Goal: Obtain resource: Download file/media

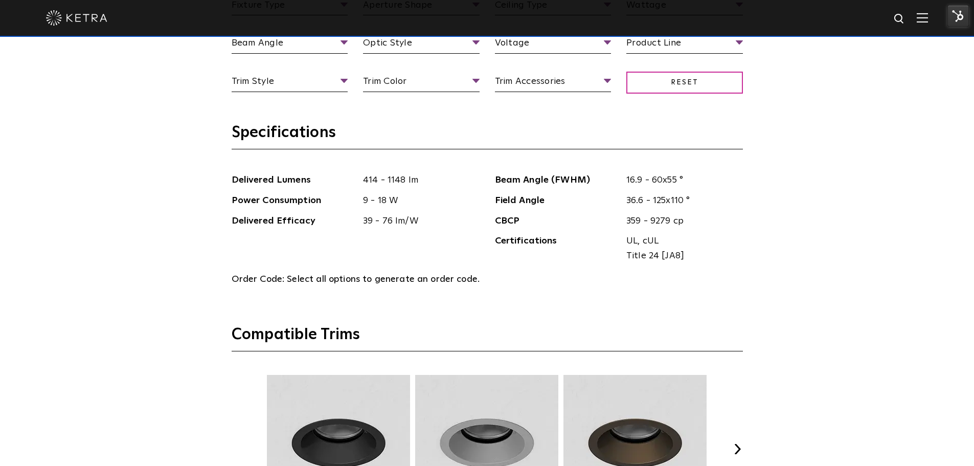
scroll to position [1073, 0]
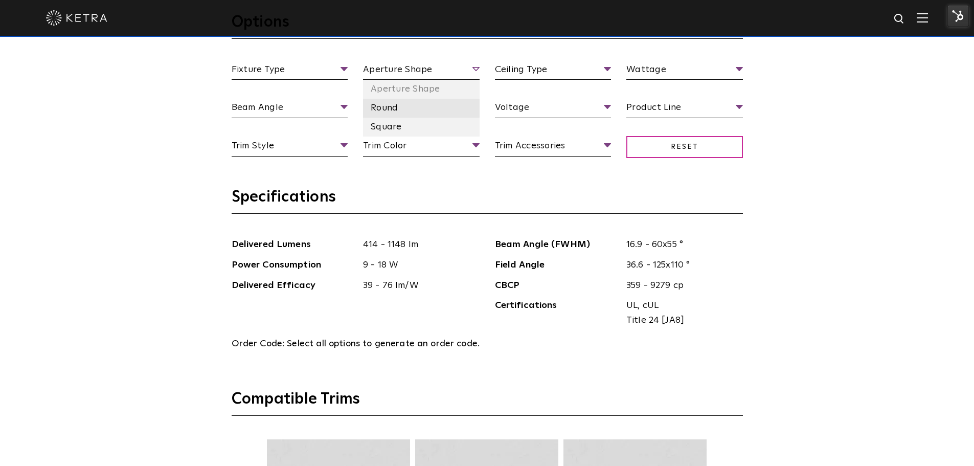
click at [399, 113] on li "Round" at bounding box center [421, 108] width 117 height 19
click at [860, 208] on div "Select Your Specs Options Fixture Type Fixture Type Adjustable Fixed Wall Wash …" at bounding box center [487, 406] width 974 height 1041
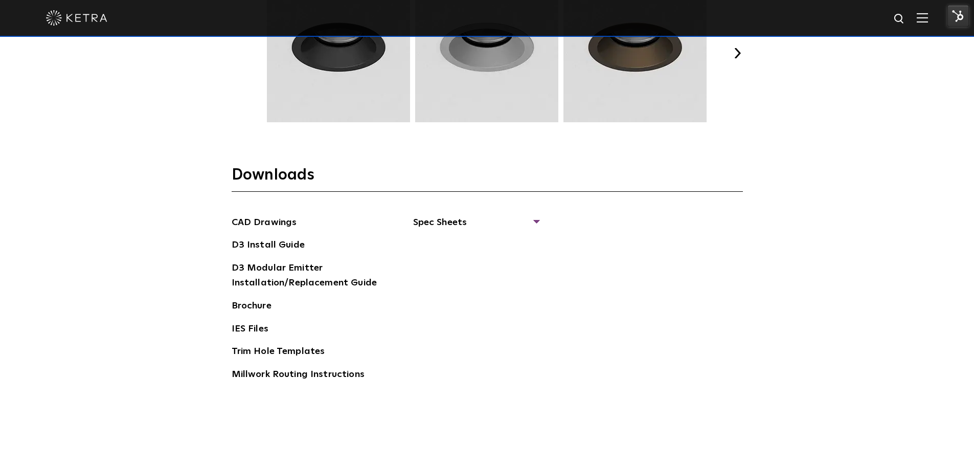
scroll to position [1636, 0]
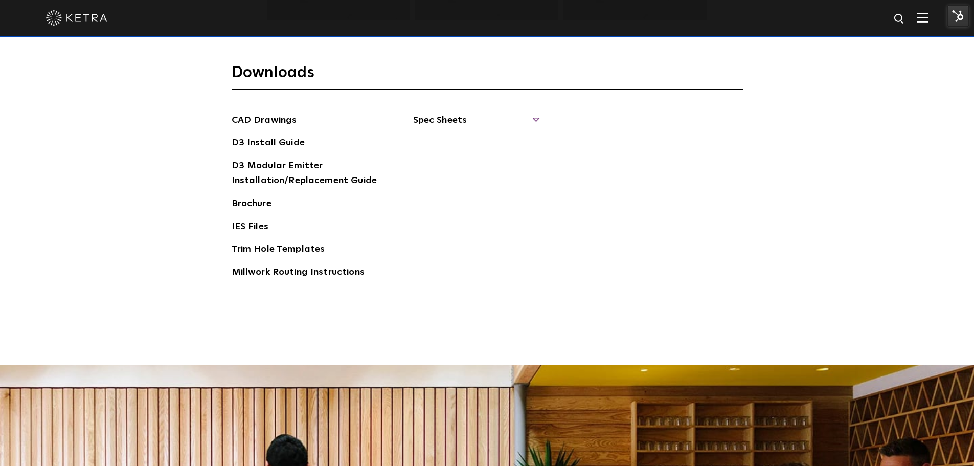
click at [488, 125] on span "Spec Sheets" at bounding box center [475, 124] width 125 height 22
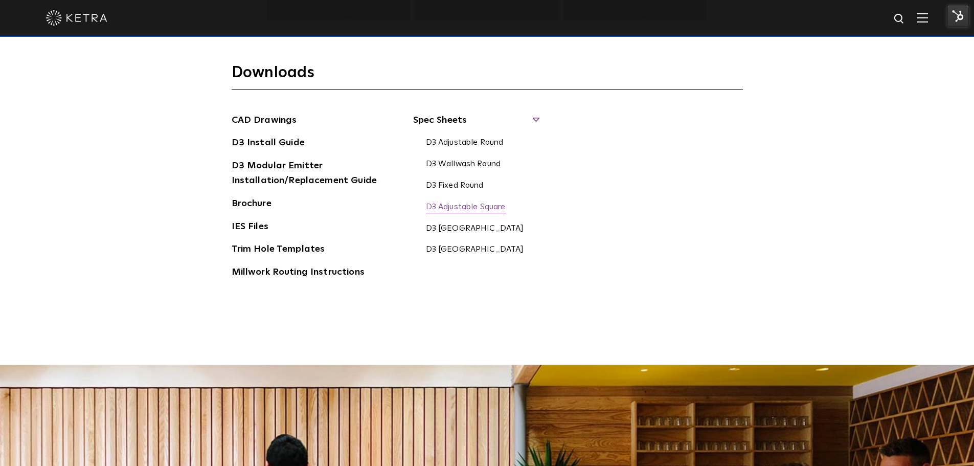
click at [468, 208] on link "D3 Adjustable Square" at bounding box center [466, 207] width 80 height 11
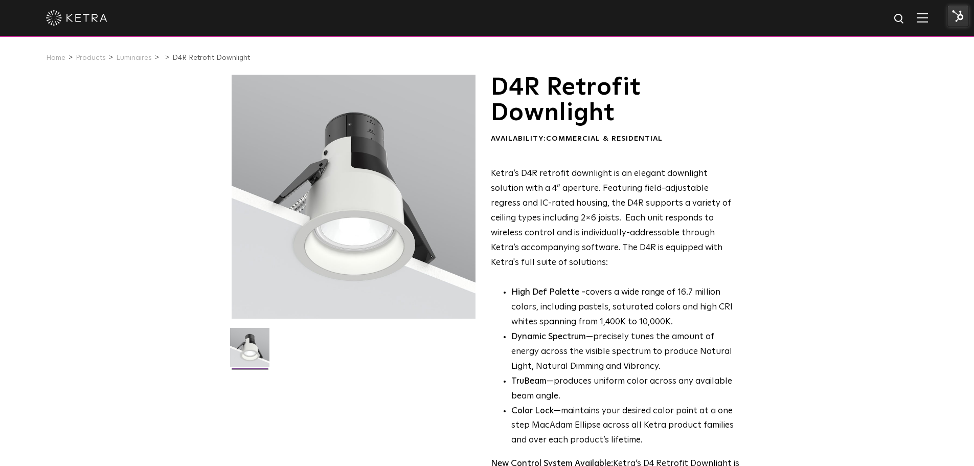
click at [726, 229] on p "Ketra’s D4R retrofit downlight is an elegant downlight solution with a 4” apert…" at bounding box center [615, 218] width 249 height 103
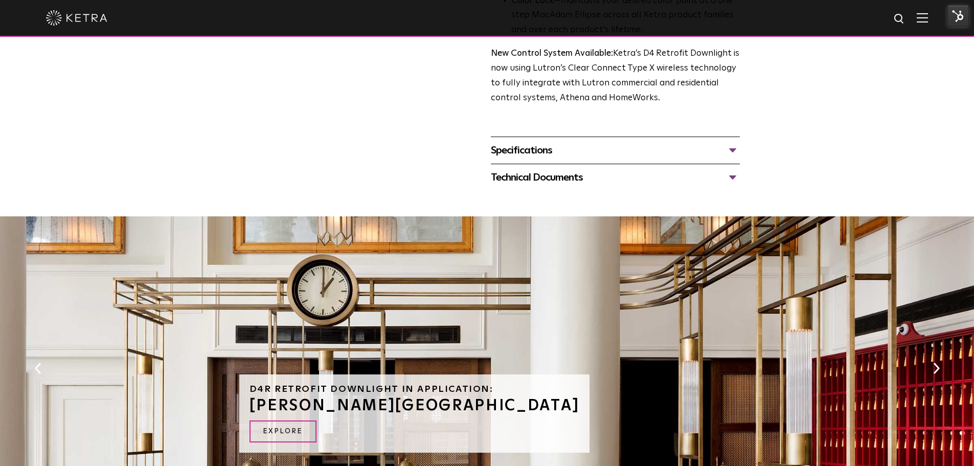
scroll to position [307, 0]
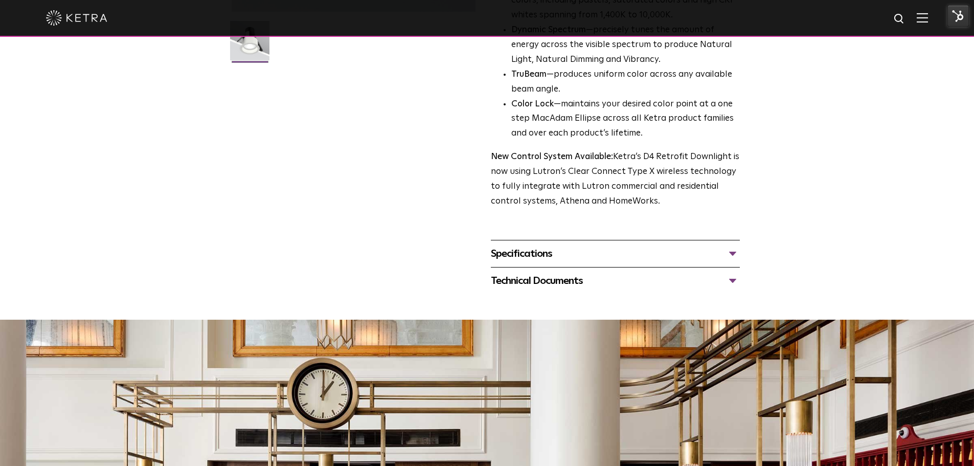
click at [622, 254] on div "Specifications" at bounding box center [615, 253] width 249 height 16
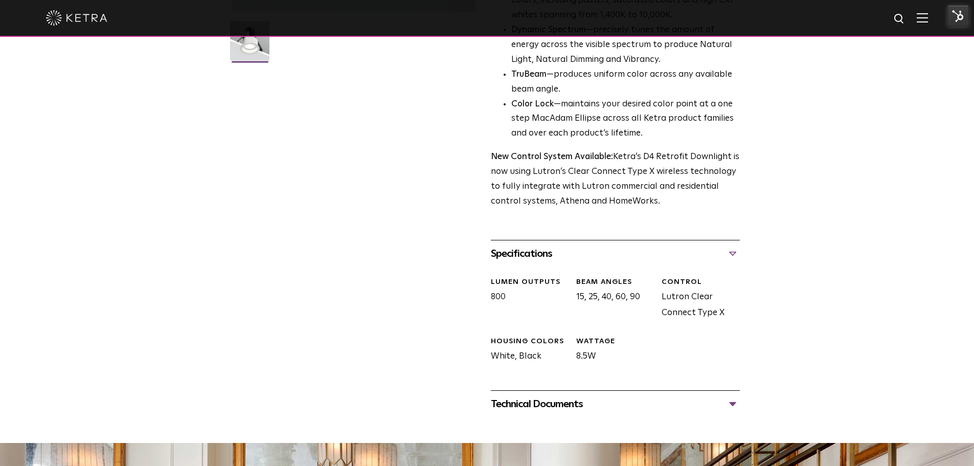
click at [618, 409] on div "Technical Documents" at bounding box center [615, 404] width 249 height 16
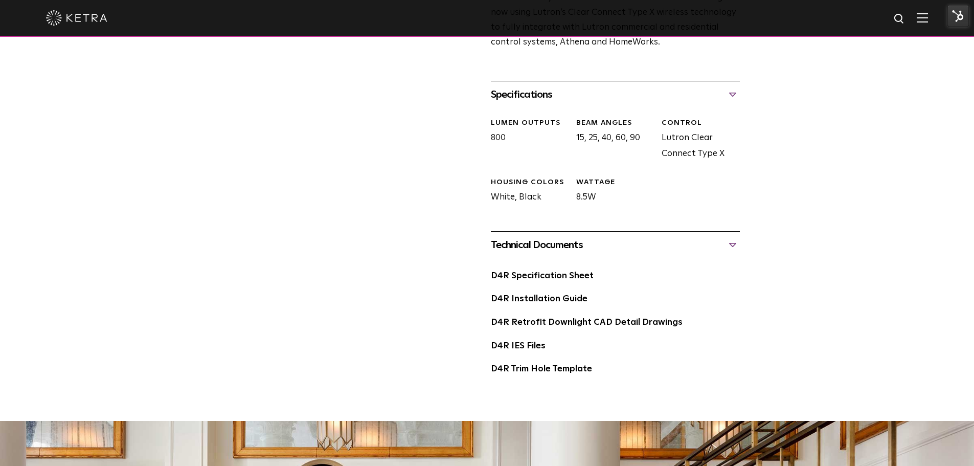
scroll to position [562, 0]
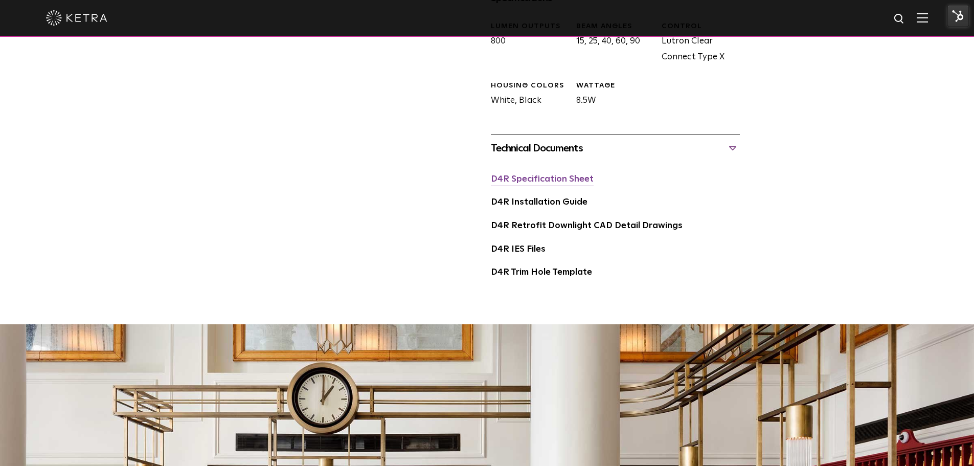
click at [556, 184] on link "D4R Specification Sheet" at bounding box center [542, 179] width 103 height 9
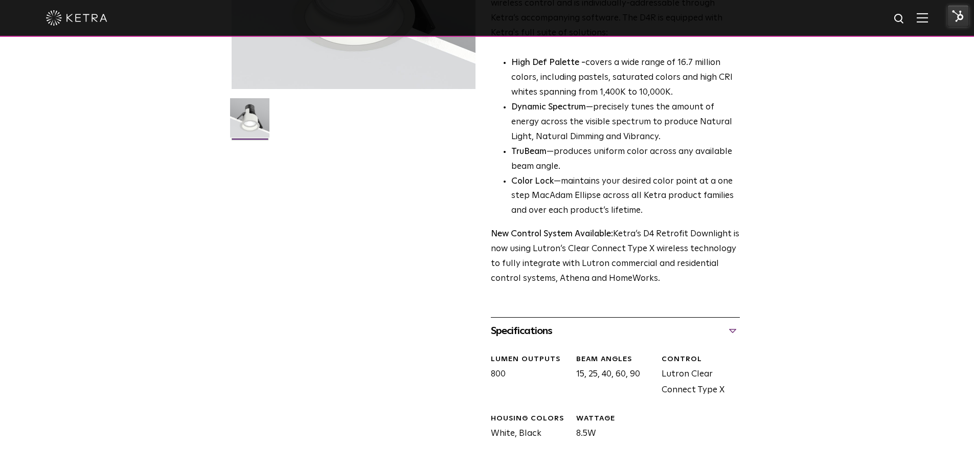
scroll to position [0, 0]
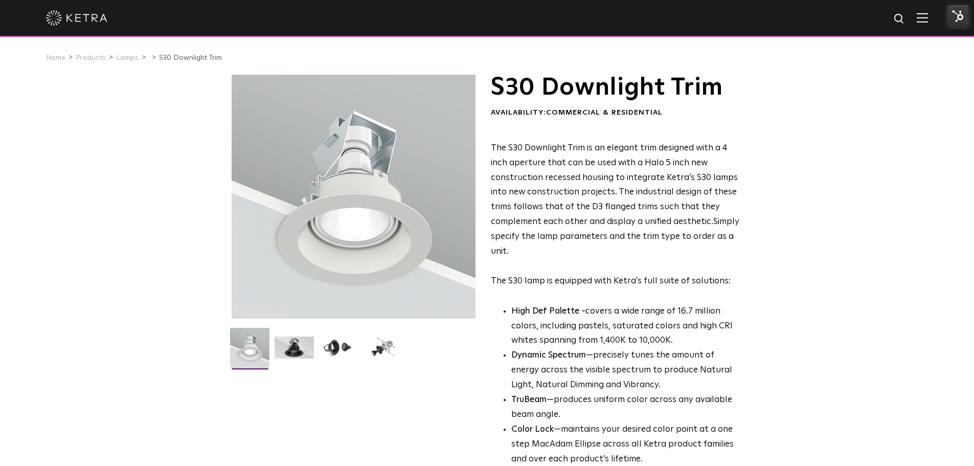
click at [798, 204] on div "S30 Downlight Trim Availability: Commercial & Residential The S30 Downlight Tri…" at bounding box center [487, 327] width 974 height 504
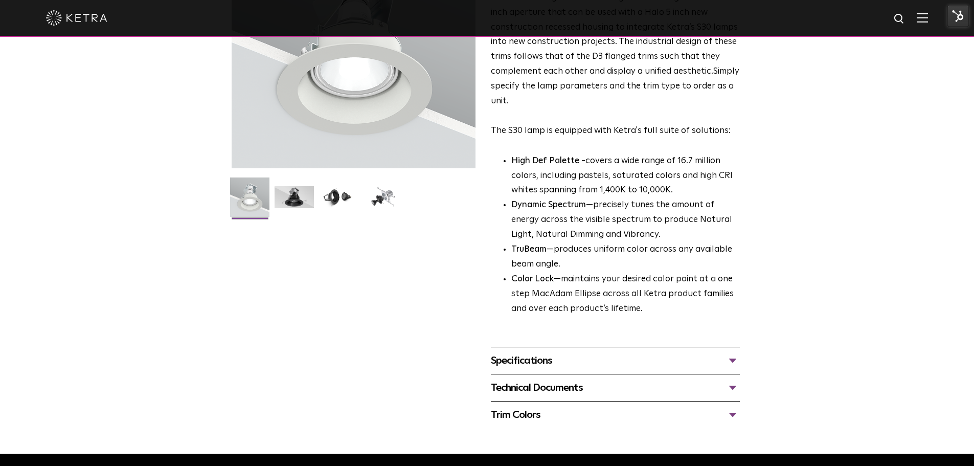
scroll to position [153, 0]
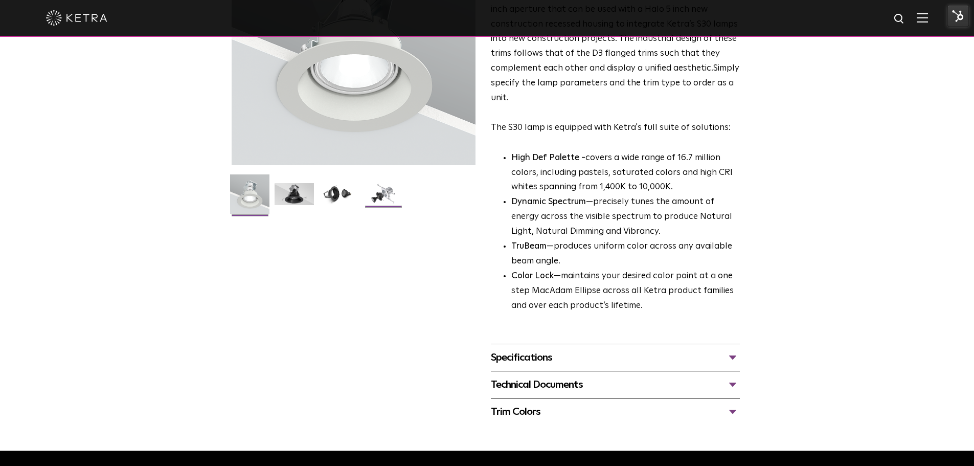
click at [389, 197] on img at bounding box center [382, 198] width 39 height 30
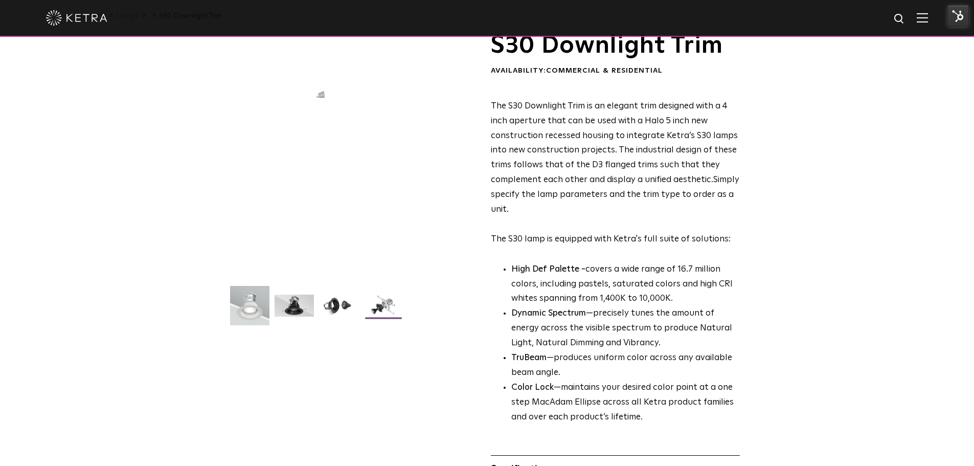
scroll to position [0, 0]
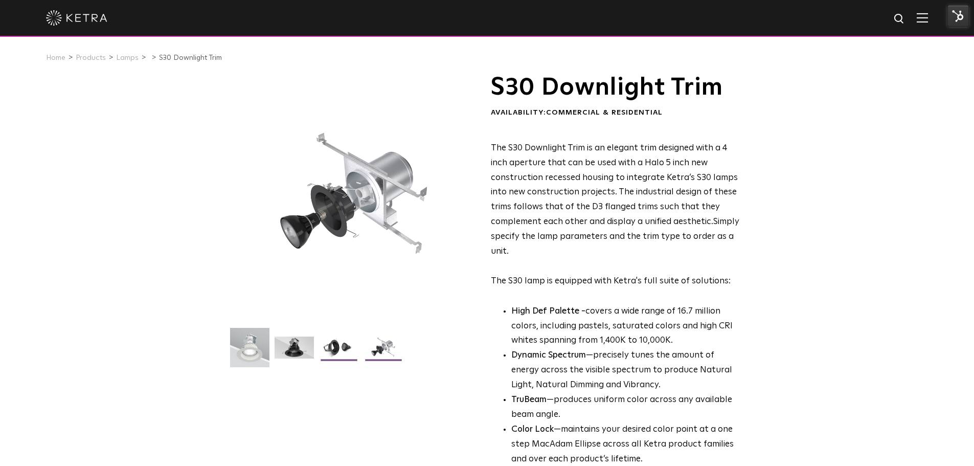
click at [336, 350] on img at bounding box center [338, 351] width 39 height 30
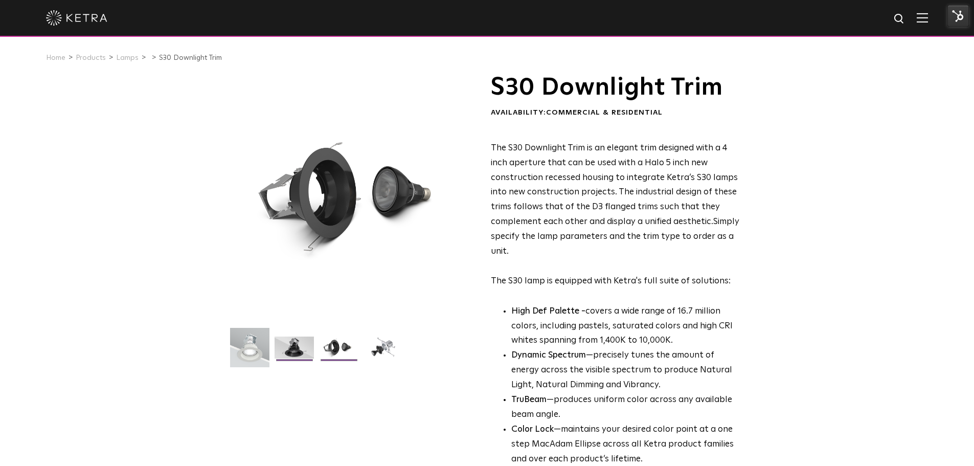
click at [295, 351] on img at bounding box center [293, 351] width 39 height 30
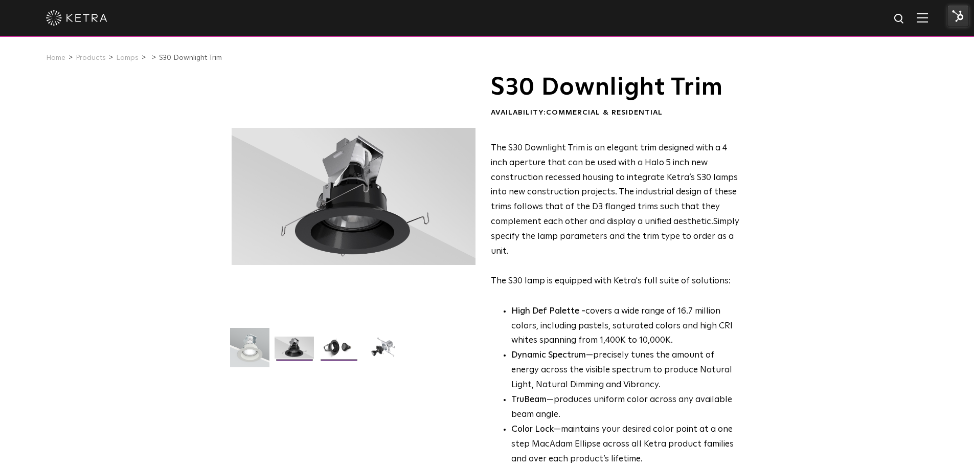
click at [334, 356] on img at bounding box center [338, 351] width 39 height 30
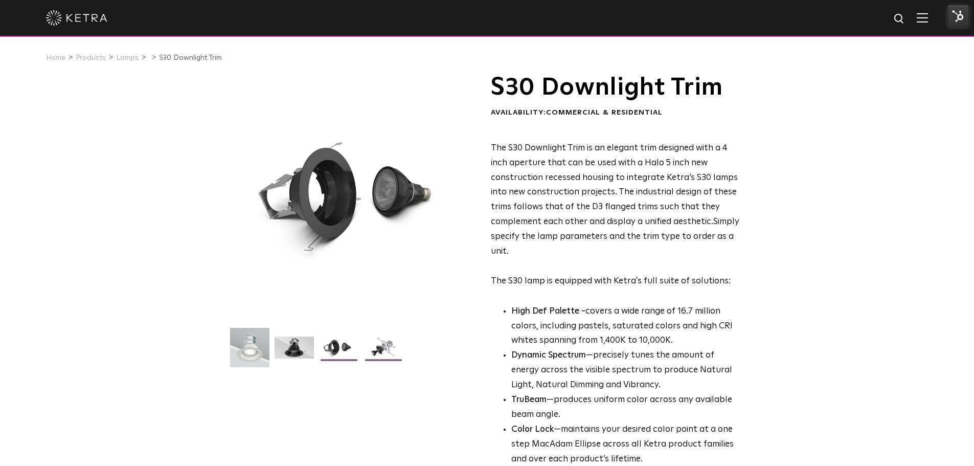
click at [388, 360] on li at bounding box center [383, 351] width 42 height 30
click at [374, 340] on img at bounding box center [382, 351] width 39 height 30
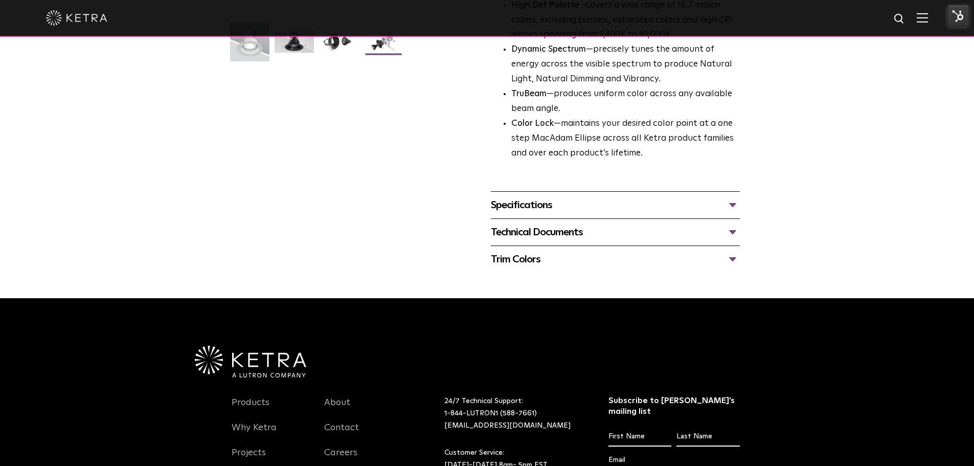
scroll to position [256, 0]
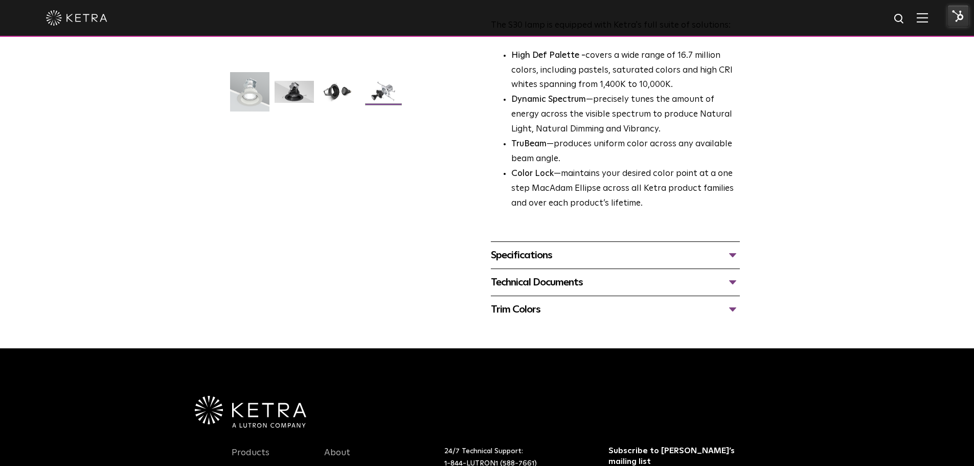
click at [676, 257] on div "Specifications" at bounding box center [615, 255] width 249 height 16
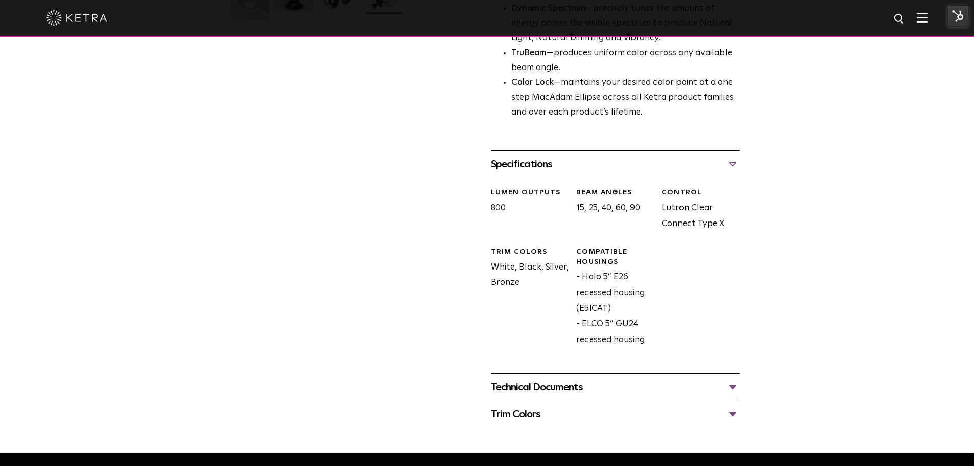
scroll to position [460, 0]
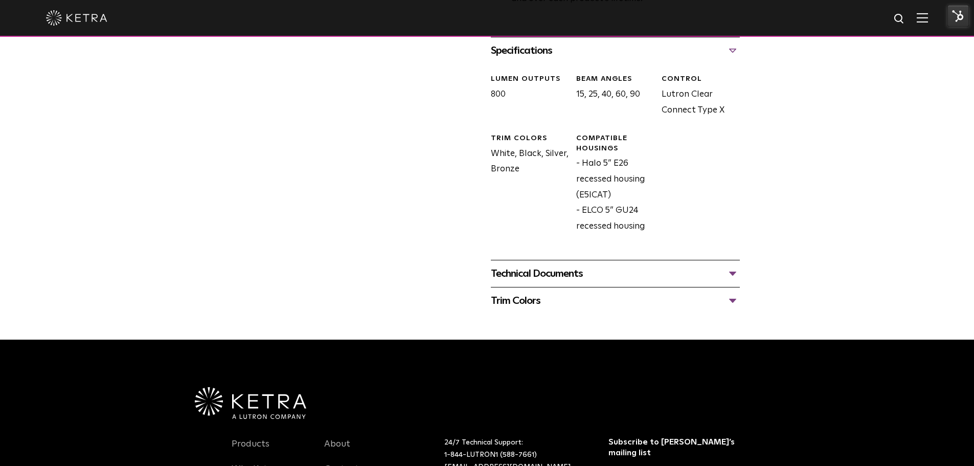
click at [642, 270] on div "Technical Documents" at bounding box center [615, 273] width 249 height 16
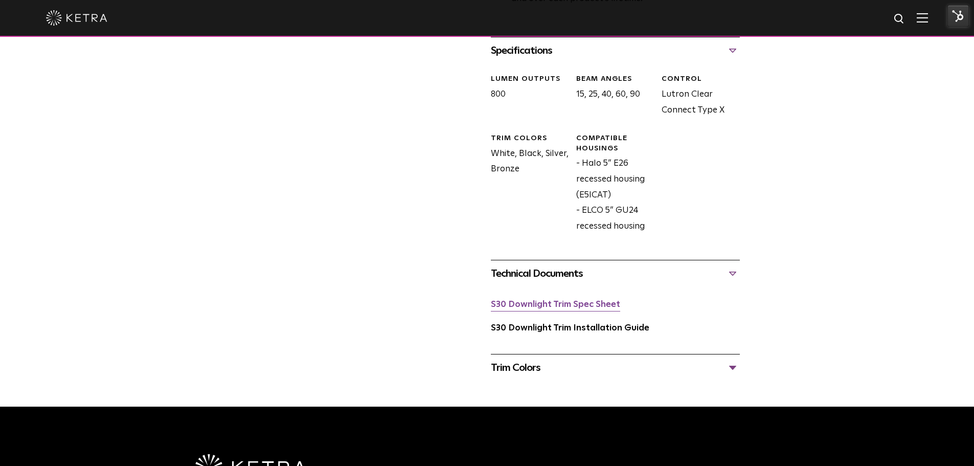
click at [595, 308] on link "S30 Downlight Trim Spec Sheet" at bounding box center [555, 304] width 129 height 9
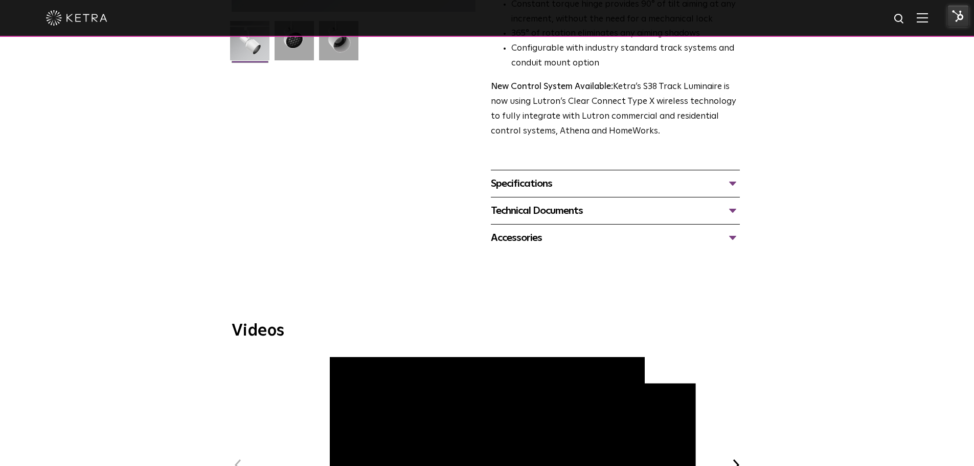
scroll to position [153, 0]
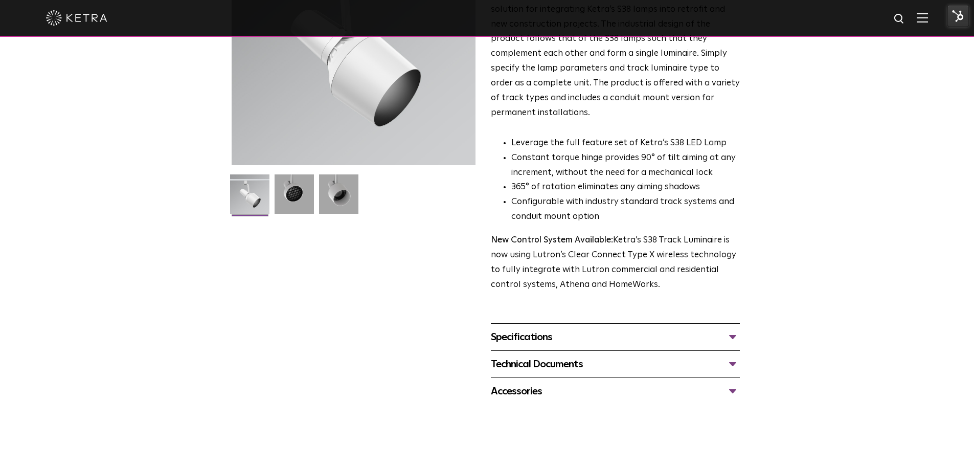
click at [613, 323] on div "Specifications LUMEN OUTPUTS 1100 BEAM ANGLES 10°, 25°, 40°, 60° WATTAGE 12W, 1…" at bounding box center [615, 336] width 249 height 27
click at [665, 329] on div "Specifications" at bounding box center [615, 337] width 249 height 16
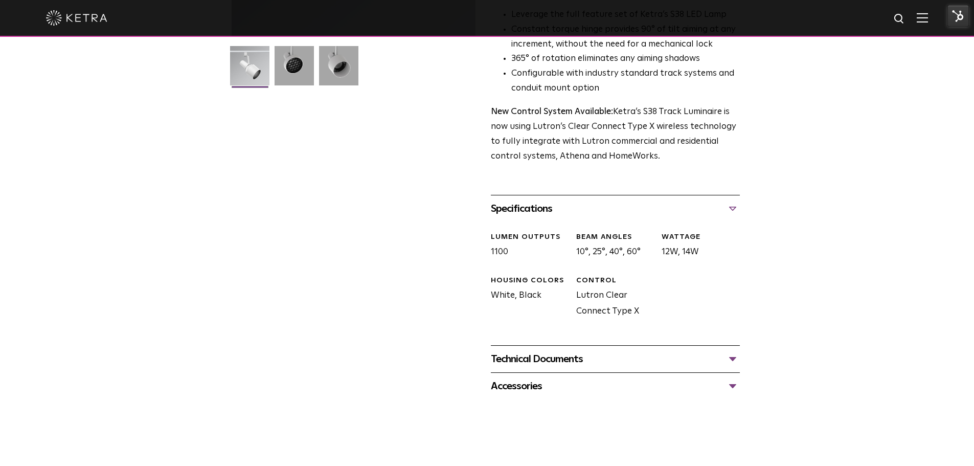
scroll to position [307, 0]
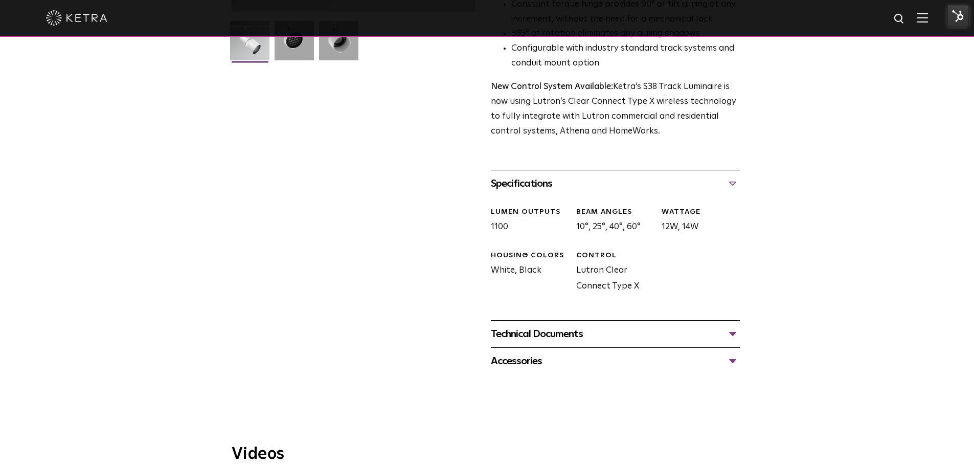
click at [665, 326] on div "Technical Documents" at bounding box center [615, 334] width 249 height 16
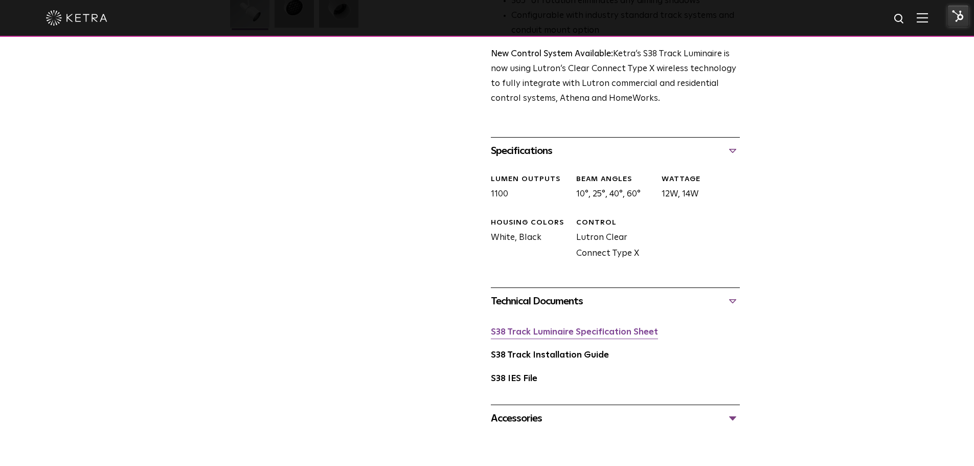
scroll to position [358, 0]
